Goal: Find specific page/section: Find specific page/section

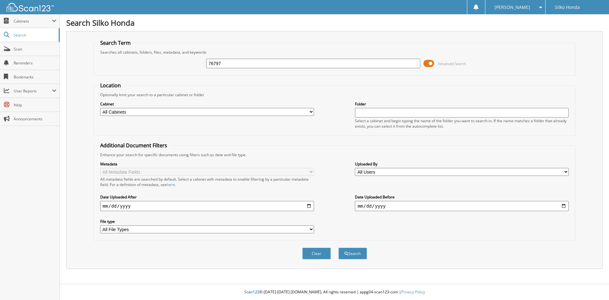
type input "76797"
click at [338, 247] on button "Search" at bounding box center [352, 253] width 29 height 12
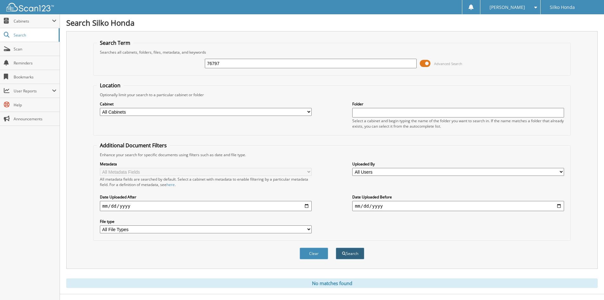
click at [346, 254] on button "Search" at bounding box center [350, 253] width 29 height 12
click at [35, 19] on span "Cabinets" at bounding box center [33, 20] width 38 height 5
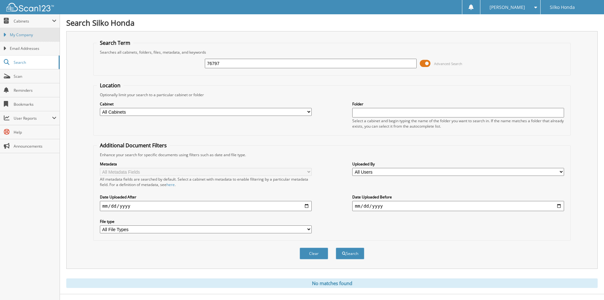
click at [33, 36] on span "My Company" at bounding box center [33, 35] width 47 height 6
